Goal: Transaction & Acquisition: Book appointment/travel/reservation

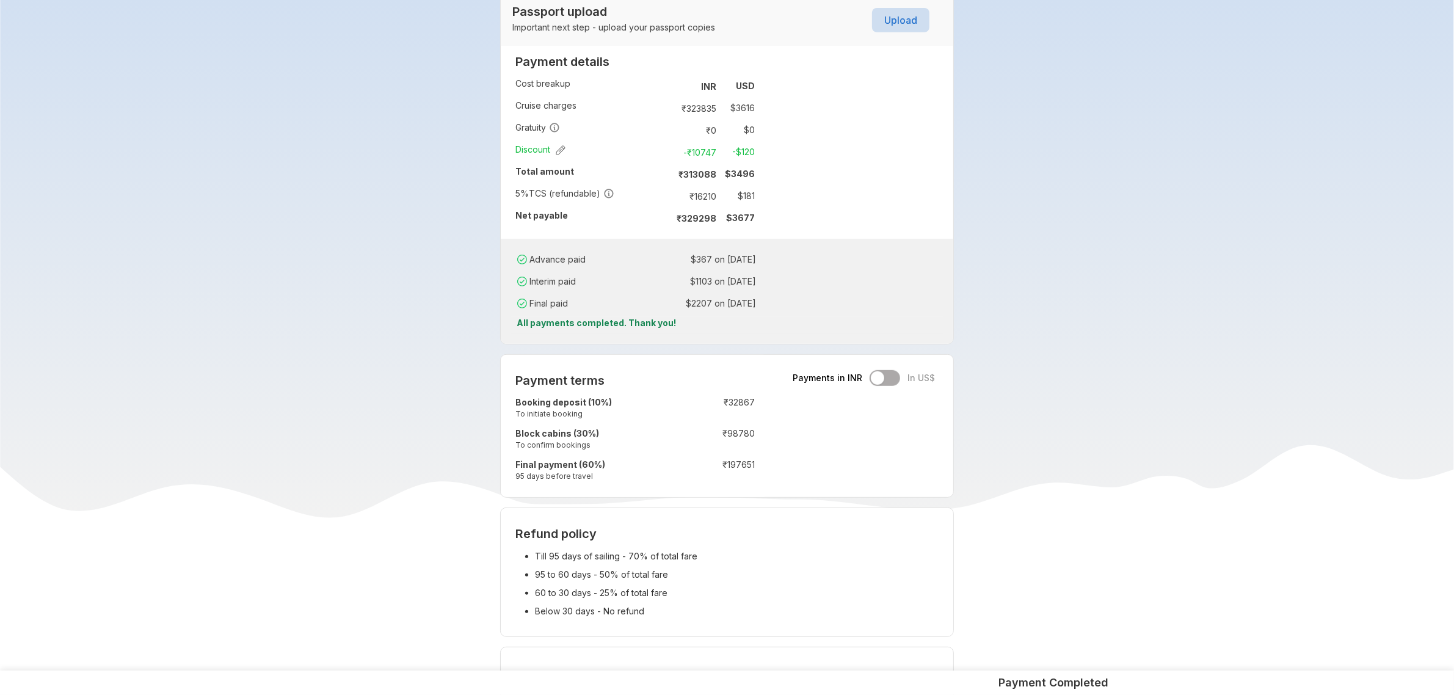
scroll to position [733, 0]
